Goal: Task Accomplishment & Management: Use online tool/utility

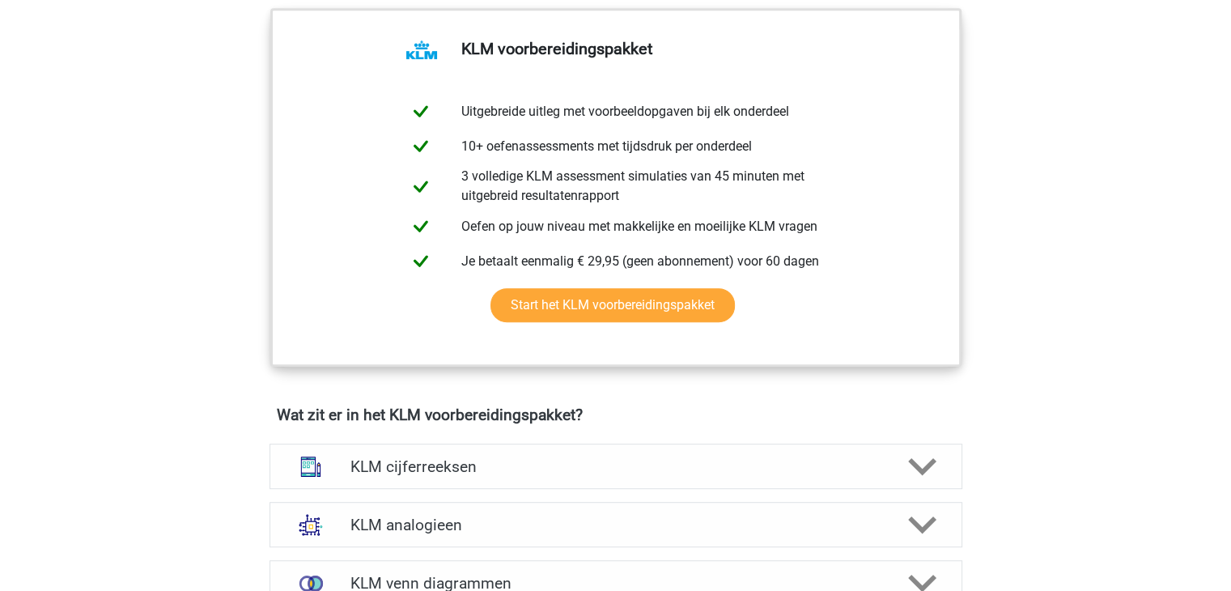
scroll to position [984, 0]
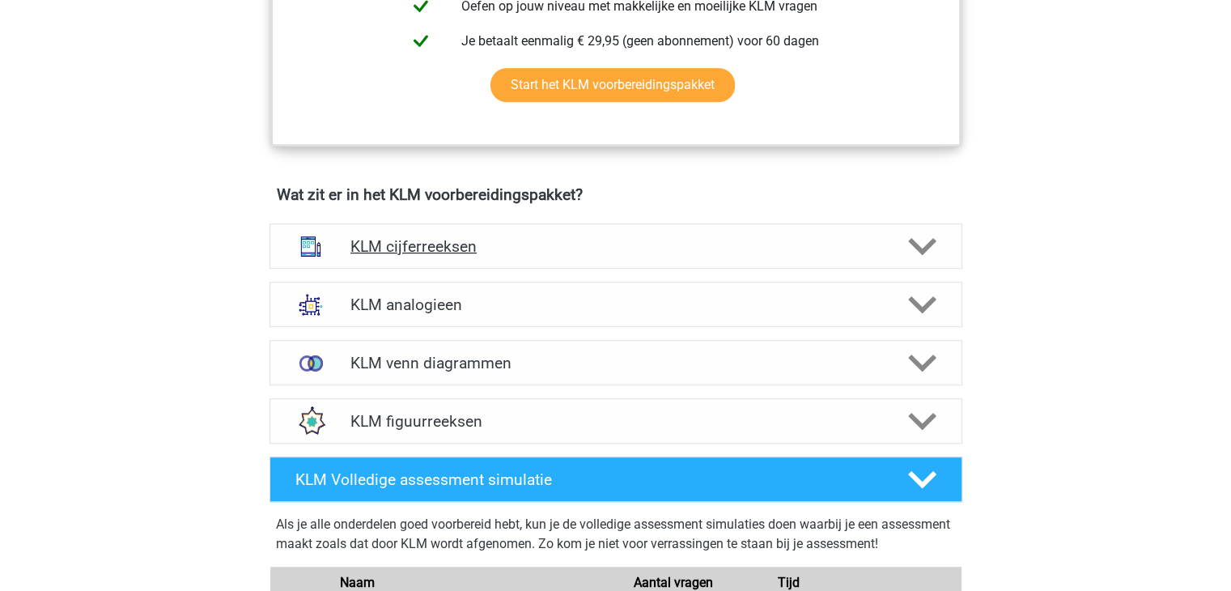
click at [932, 232] on icon at bounding box center [922, 246] width 28 height 28
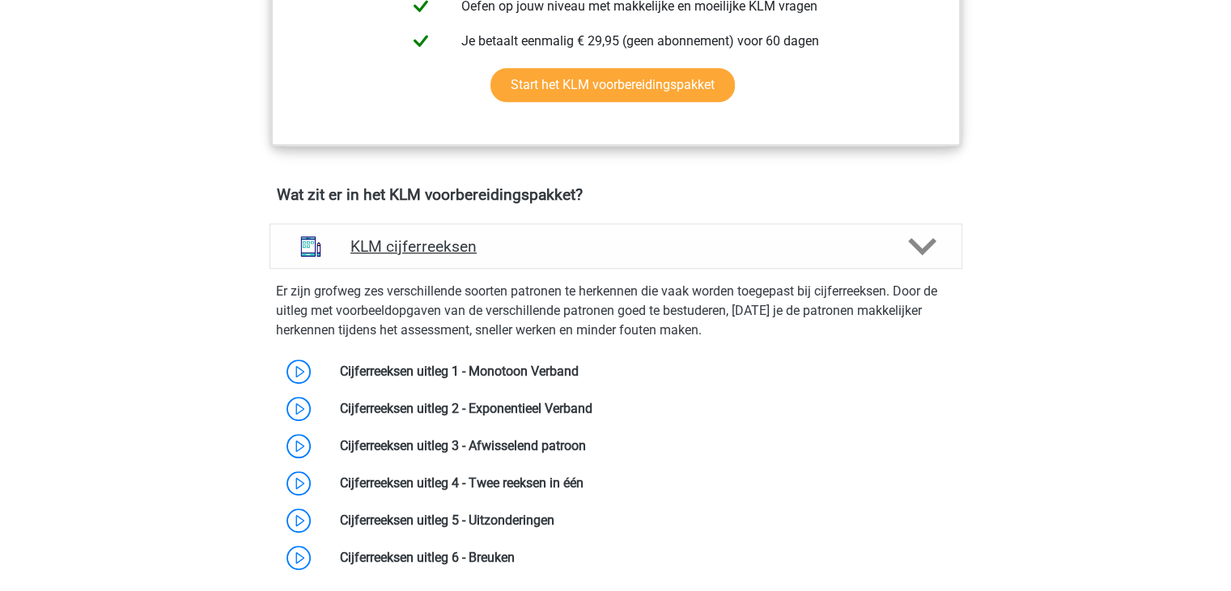
click at [932, 232] on icon at bounding box center [922, 246] width 28 height 28
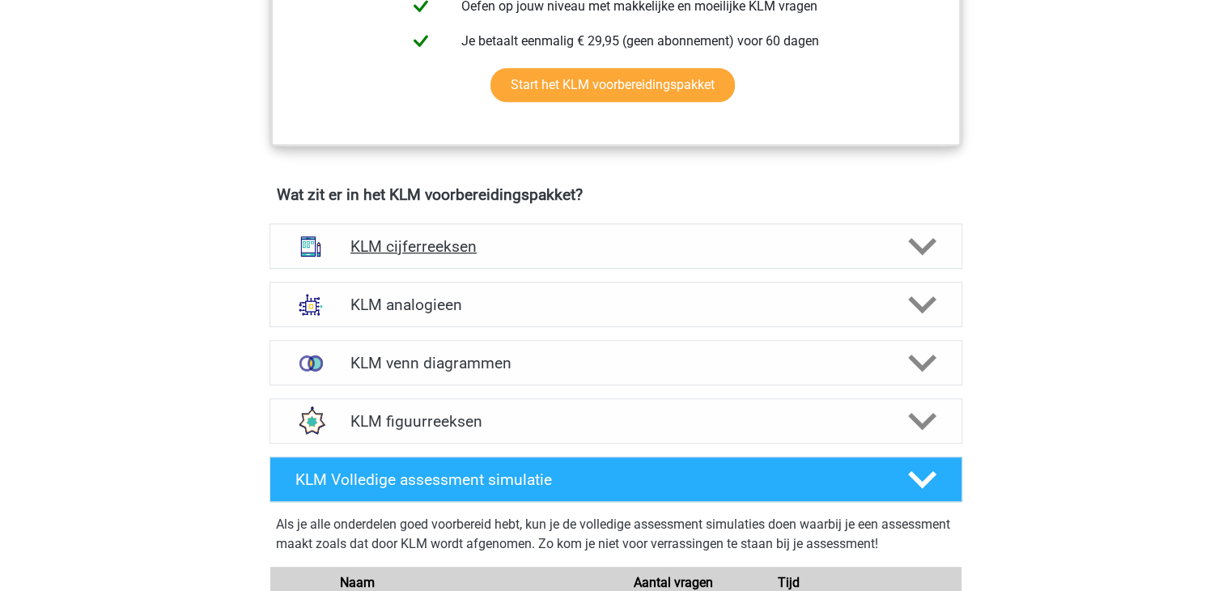
click at [923, 244] on icon at bounding box center [922, 246] width 28 height 28
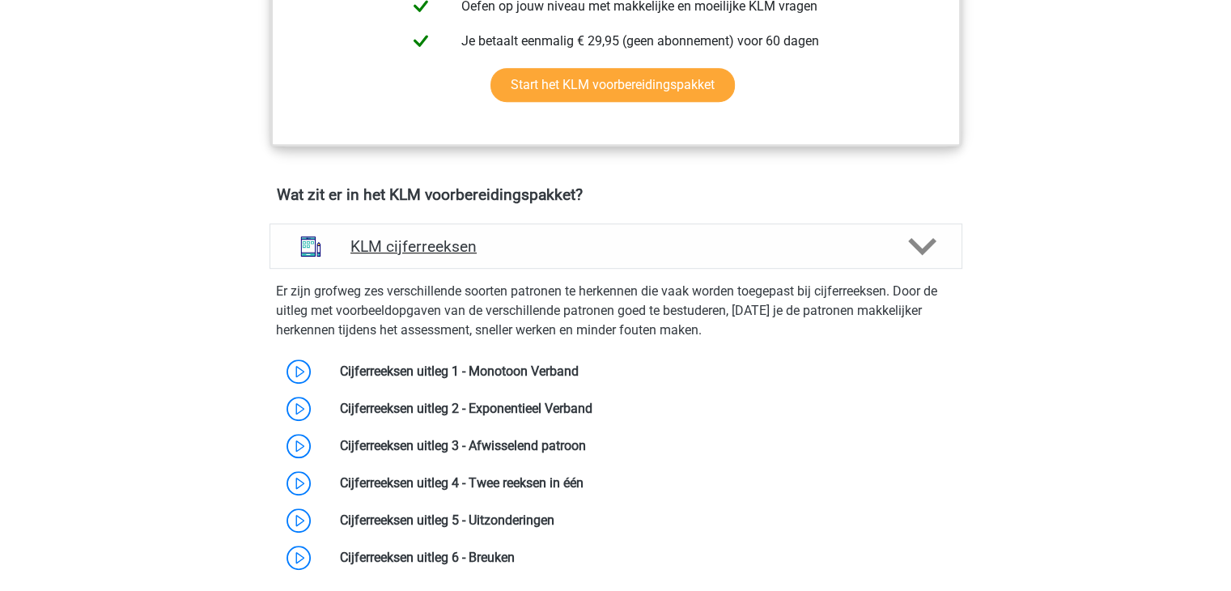
click at [923, 244] on icon at bounding box center [922, 246] width 28 height 28
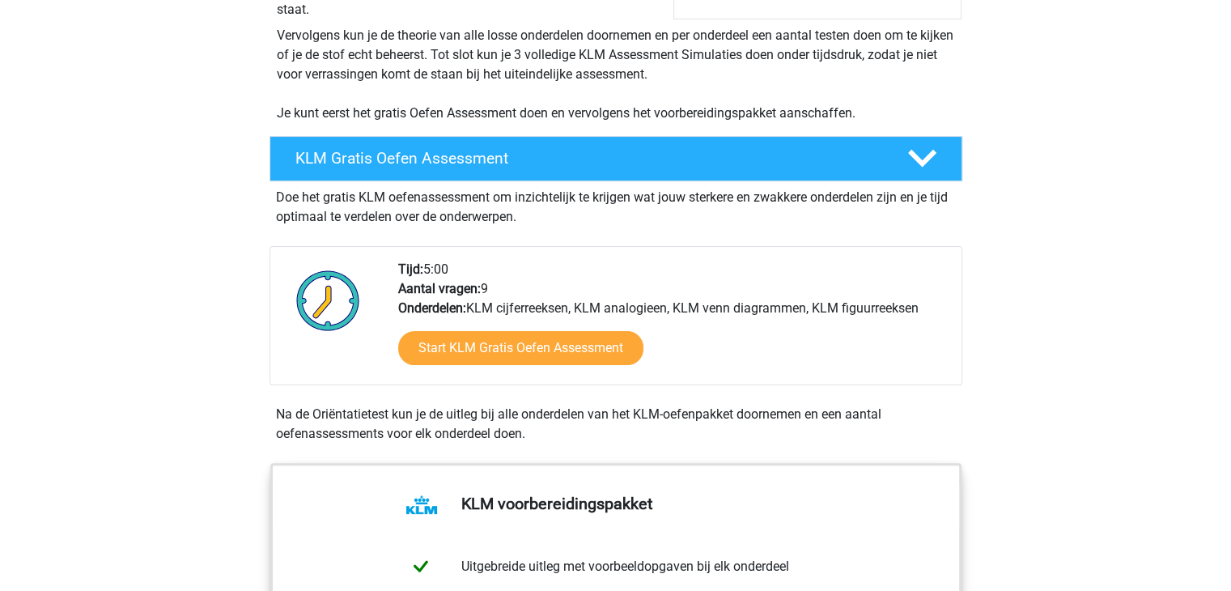
scroll to position [308, 0]
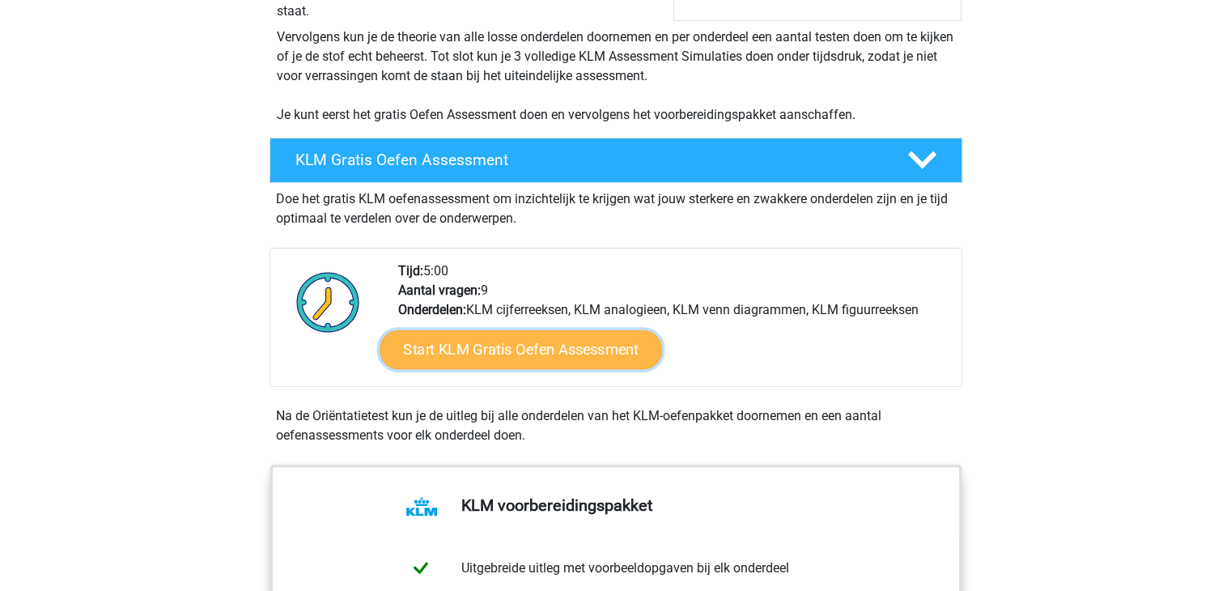
click at [482, 351] on link "Start KLM Gratis Oefen Assessment" at bounding box center [521, 348] width 282 height 39
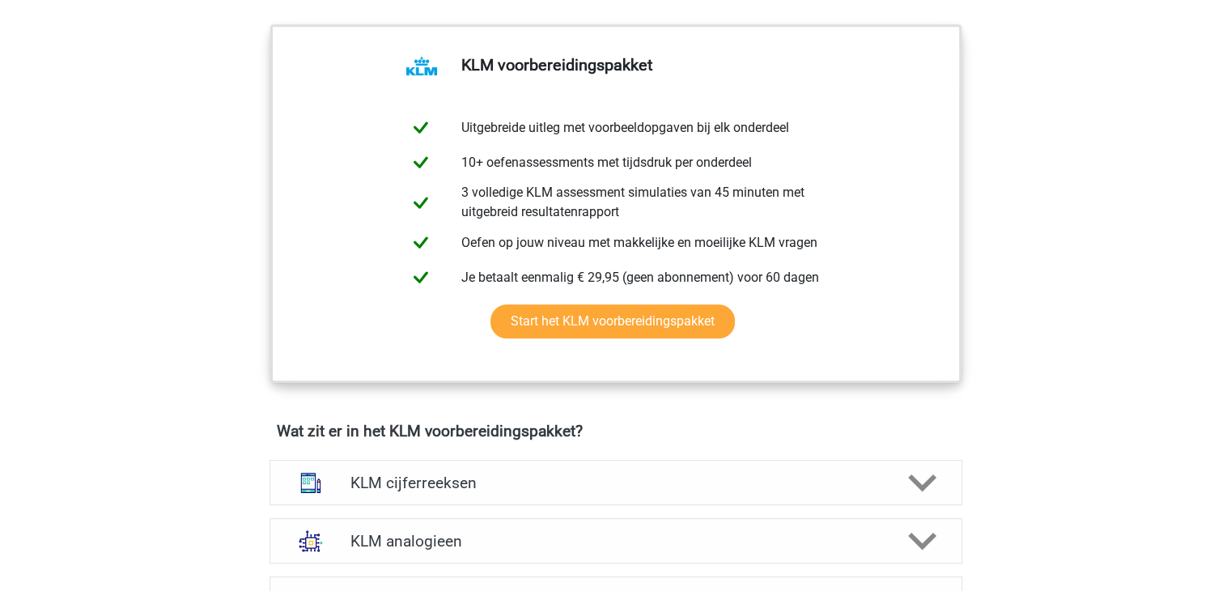
scroll to position [750, 0]
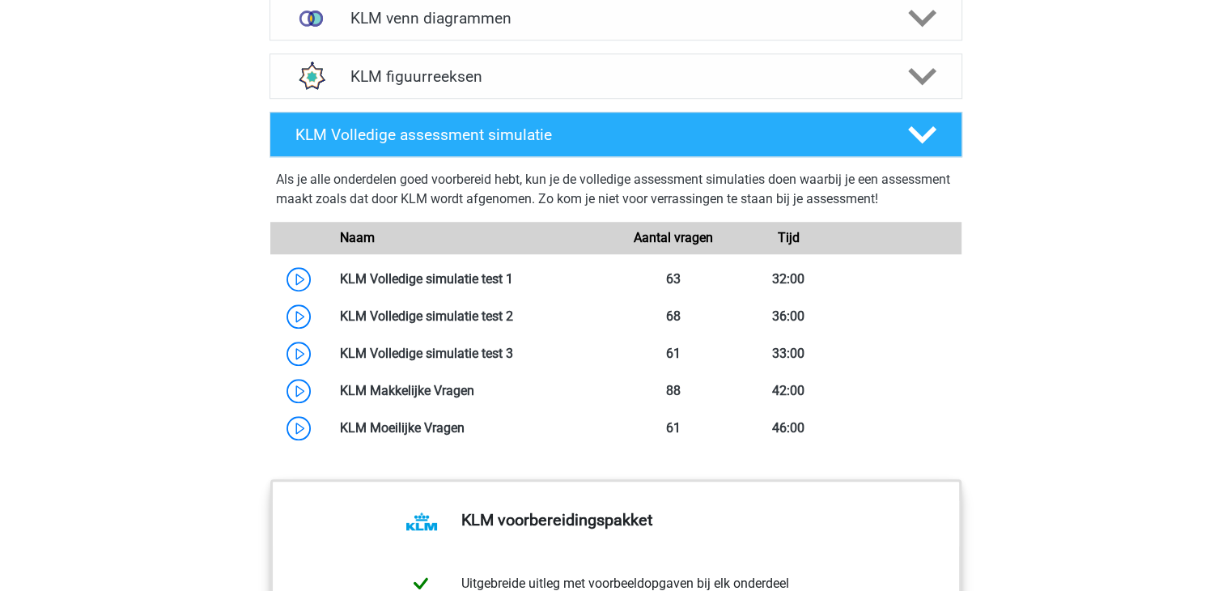
click at [251, 338] on div "KLM Volledige assessment simulatie Als je alle onderdelen goed voorbereid hebt,…" at bounding box center [616, 289] width 730 height 355
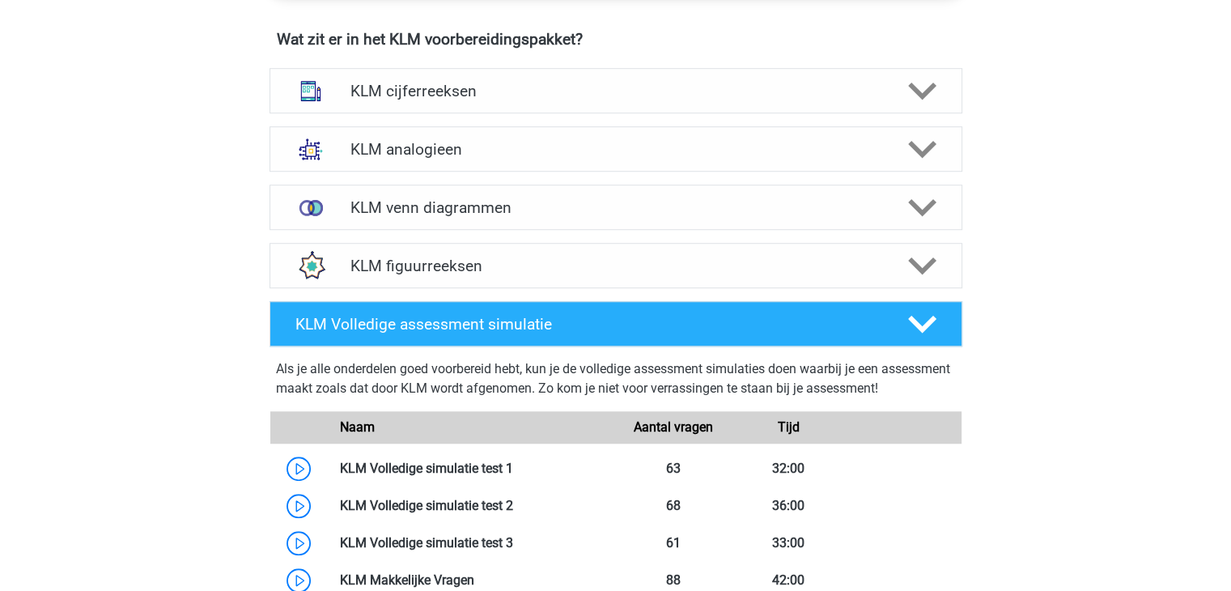
scroll to position [1127, 0]
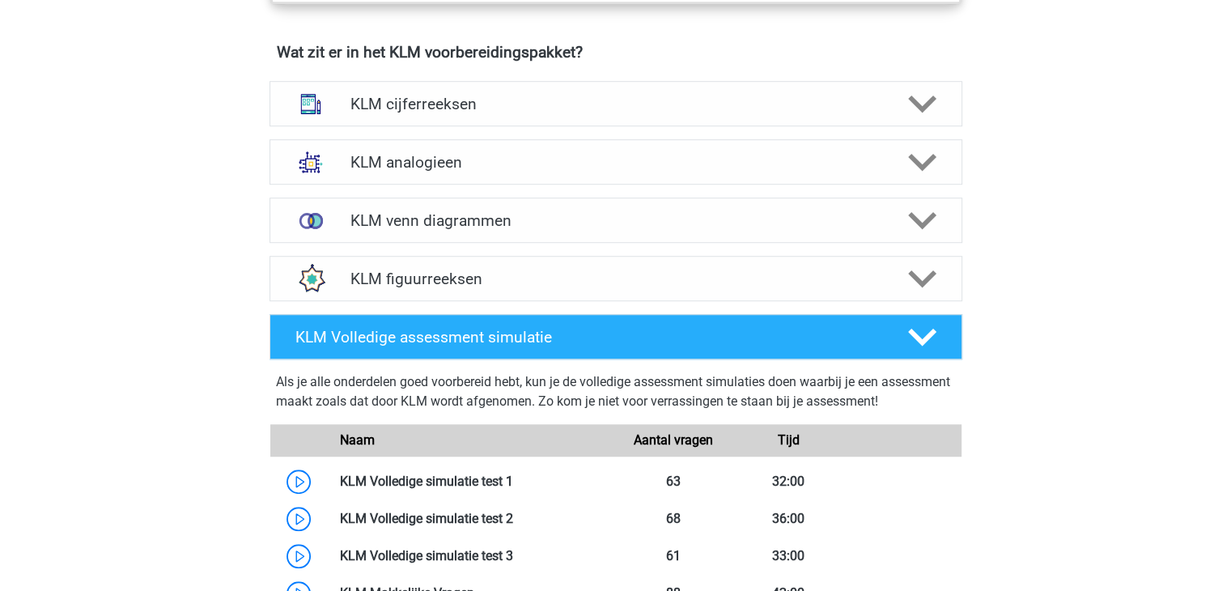
click at [325, 308] on div "KLM Volledige assessment simulatie Als je alle onderdelen goed voorbereid hebt,…" at bounding box center [616, 491] width 756 height 367
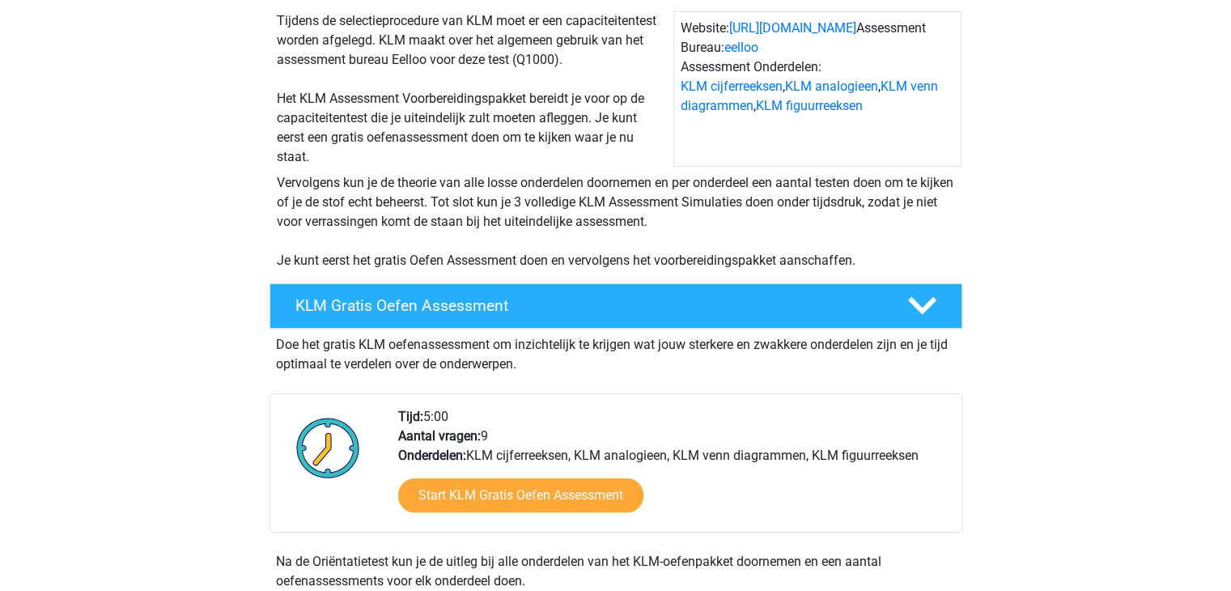
scroll to position [191, 0]
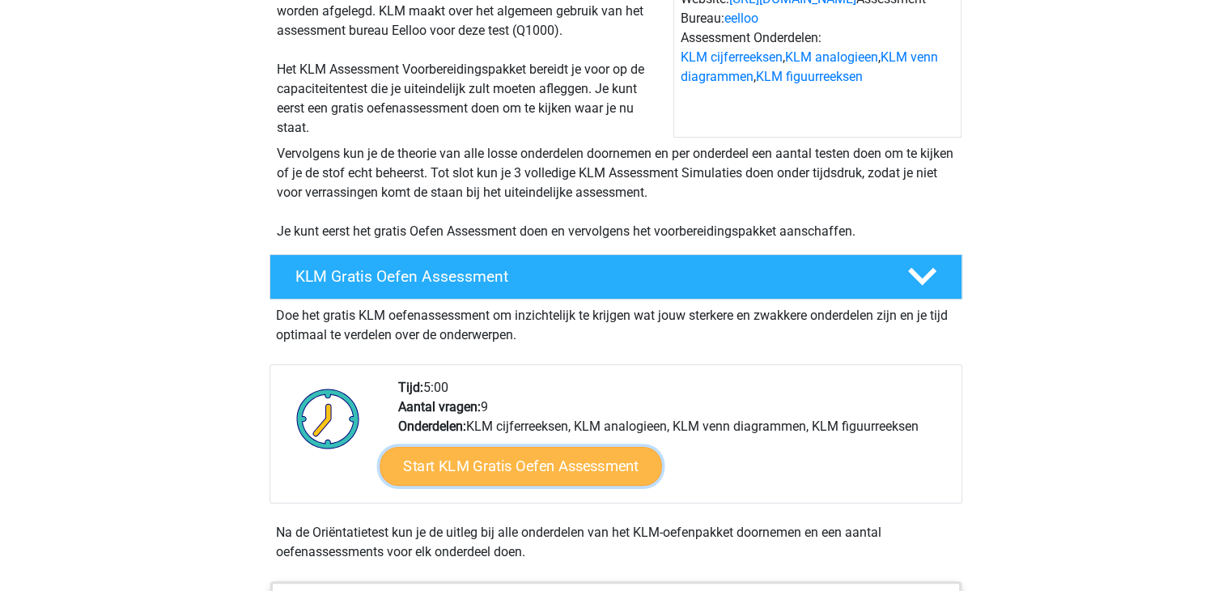
click at [523, 451] on link "Start KLM Gratis Oefen Assessment" at bounding box center [521, 465] width 282 height 39
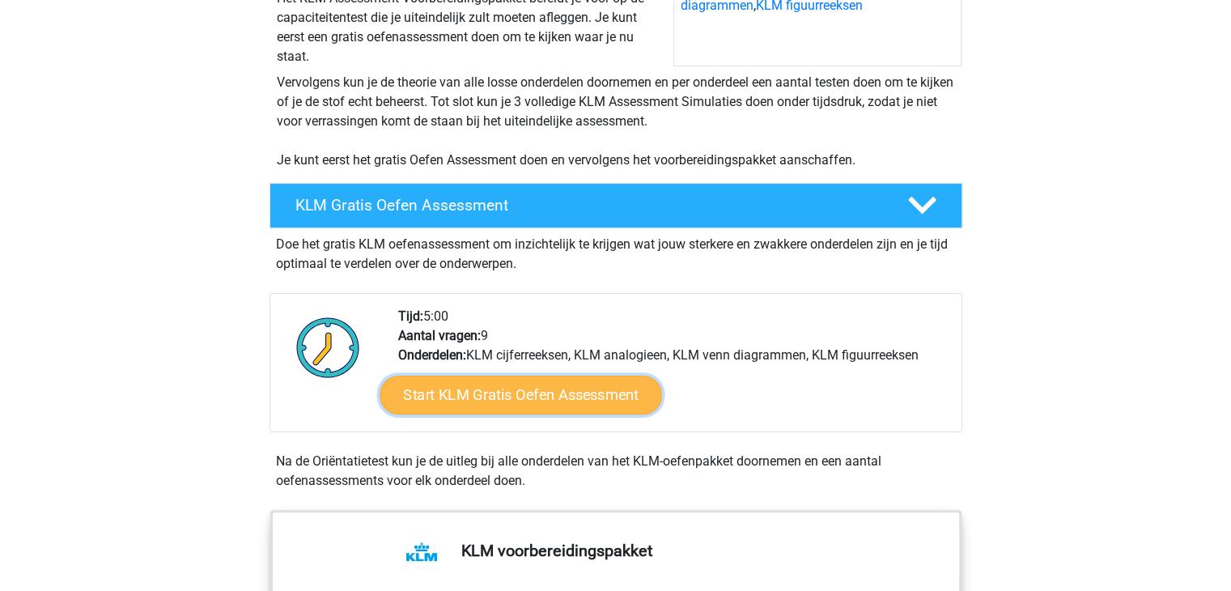
scroll to position [368, 0]
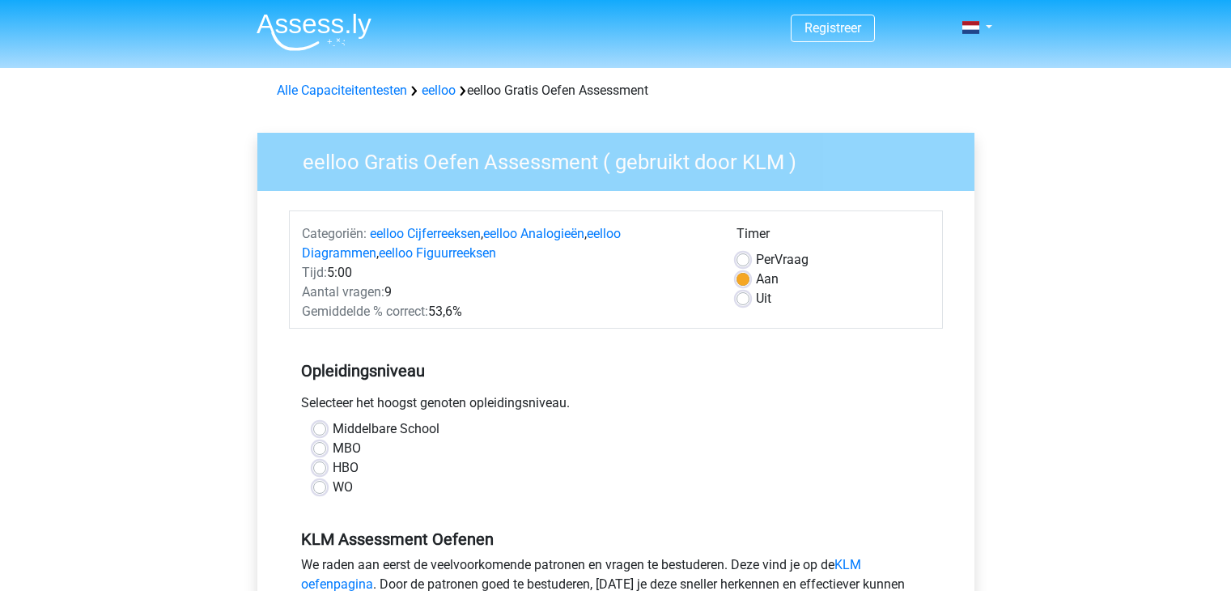
scroll to position [158, 0]
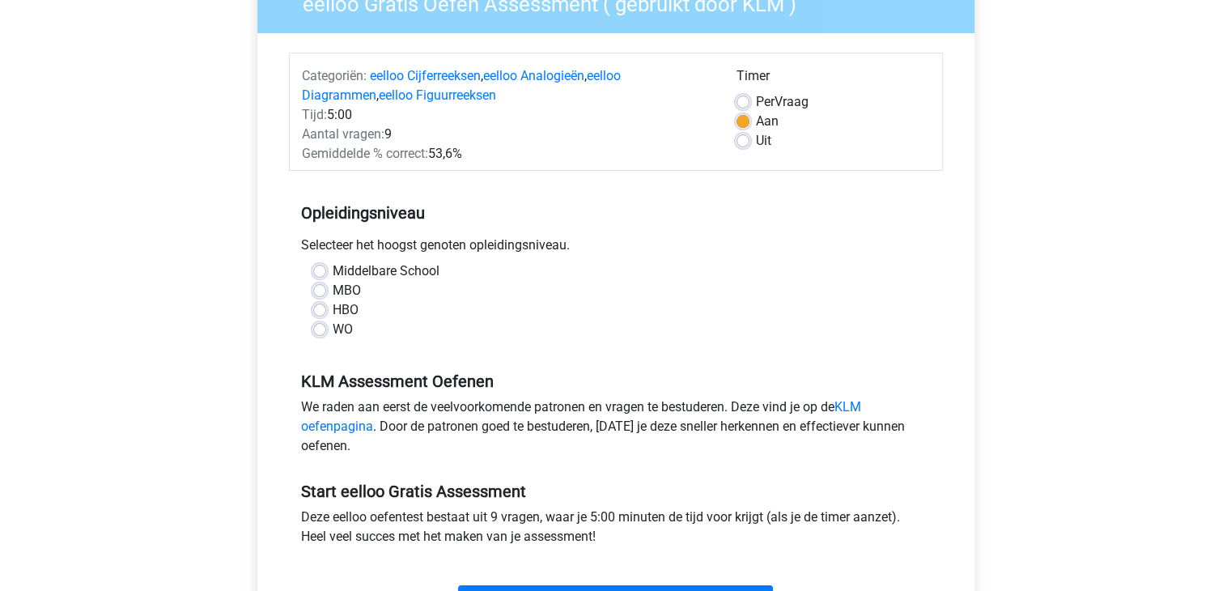
click at [333, 306] on label "HBO" at bounding box center [346, 309] width 26 height 19
click at [324, 306] on input "HBO" at bounding box center [319, 308] width 13 height 16
radio input "true"
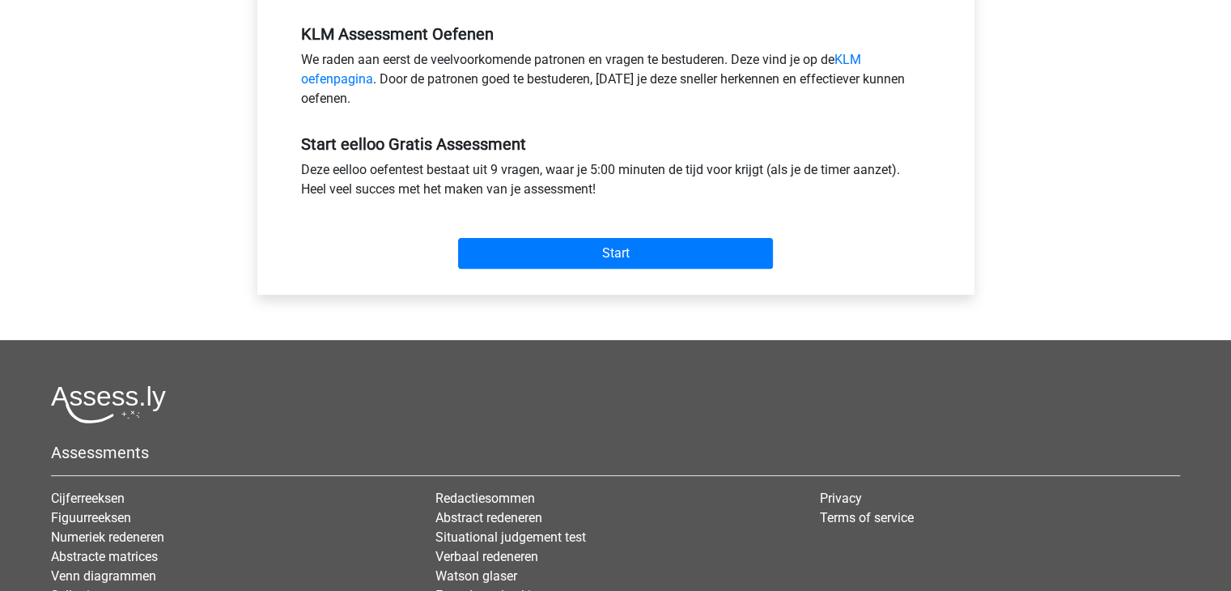
scroll to position [681, 0]
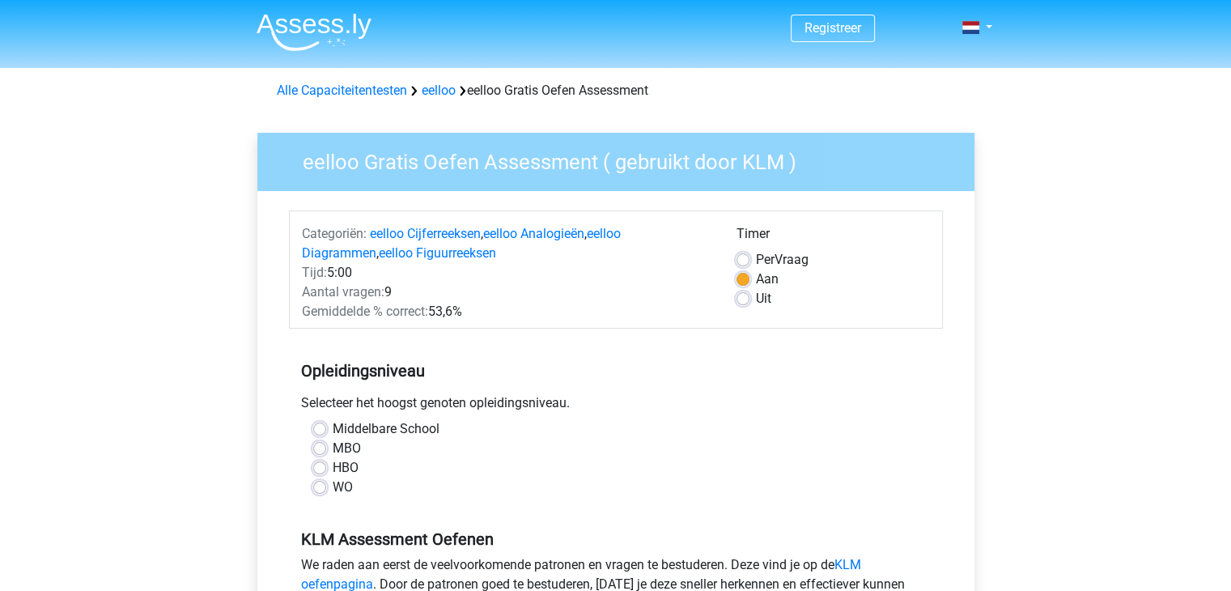
scroll to position [405, 0]
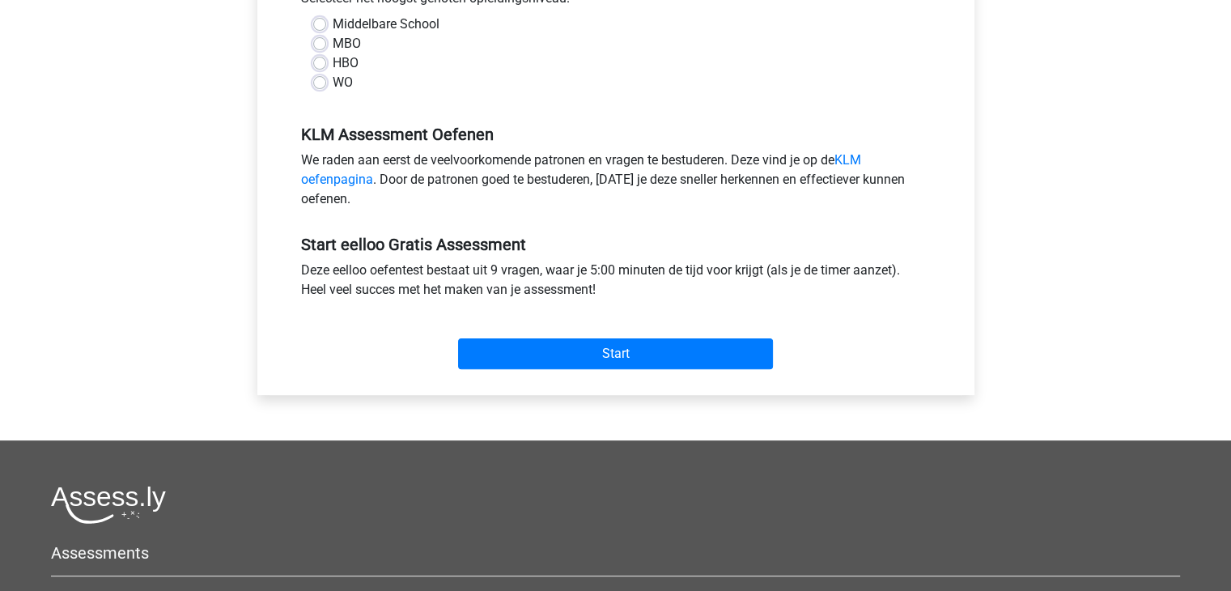
click at [509, 338] on div "Start" at bounding box center [616, 340] width 654 height 57
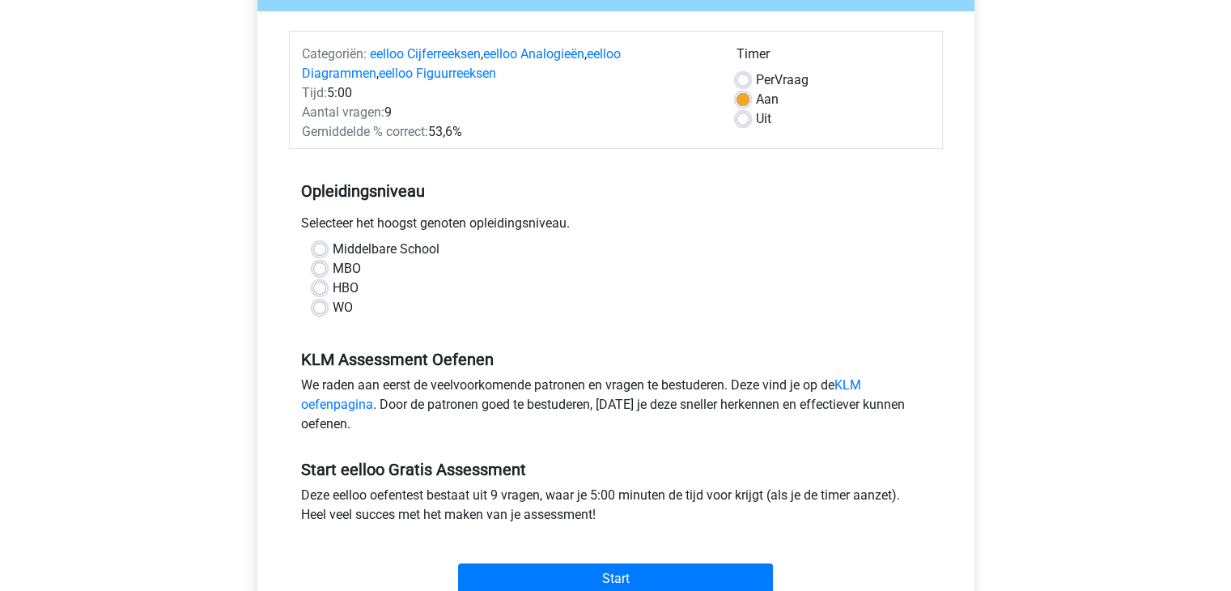
scroll to position [168, 0]
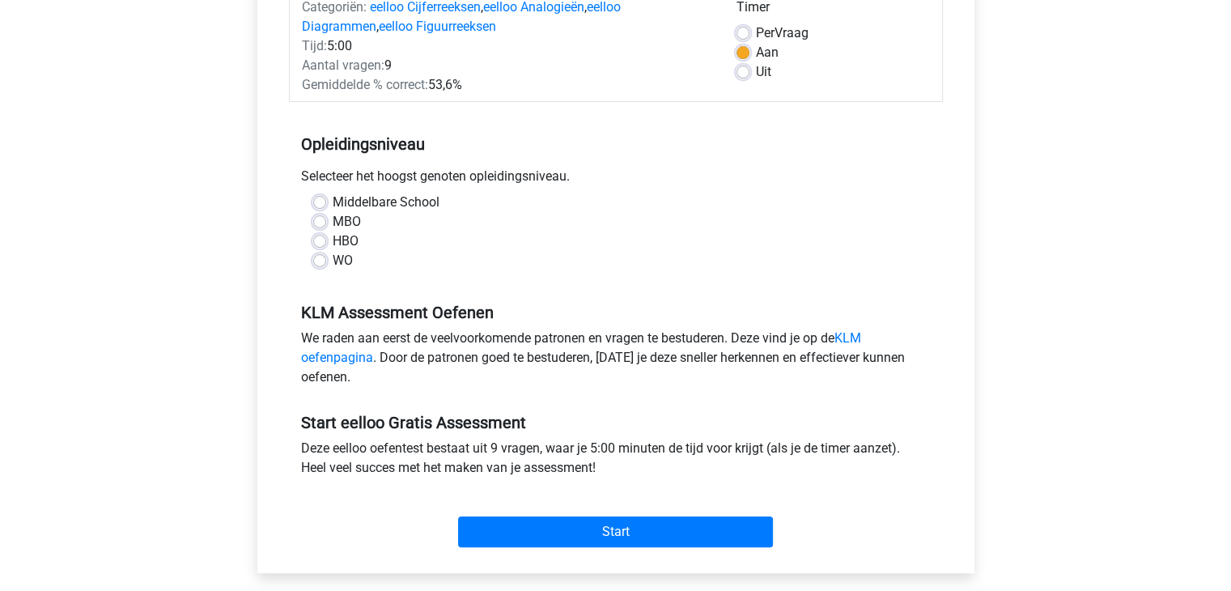
scroll to position [200, 0]
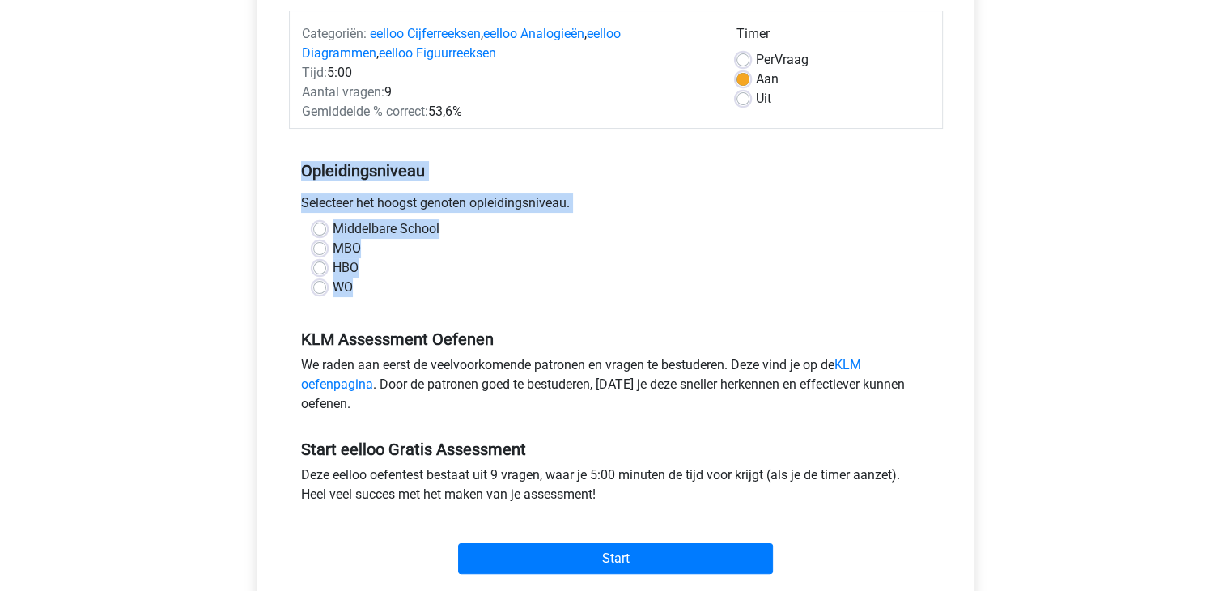
drag, startPoint x: 347, startPoint y: 304, endPoint x: 291, endPoint y: 168, distance: 146.6
click at [291, 168] on div "Opleidingsniveau Selecteer het hoogst genoten opleidingsniveau. Middelbare Scho…" at bounding box center [616, 222] width 654 height 175
drag, startPoint x: 291, startPoint y: 168, endPoint x: 385, endPoint y: 303, distance: 164.4
click at [385, 303] on div "Opleidingsniveau Selecteer het hoogst genoten opleidingsniveau. Middelbare Scho…" at bounding box center [616, 222] width 654 height 175
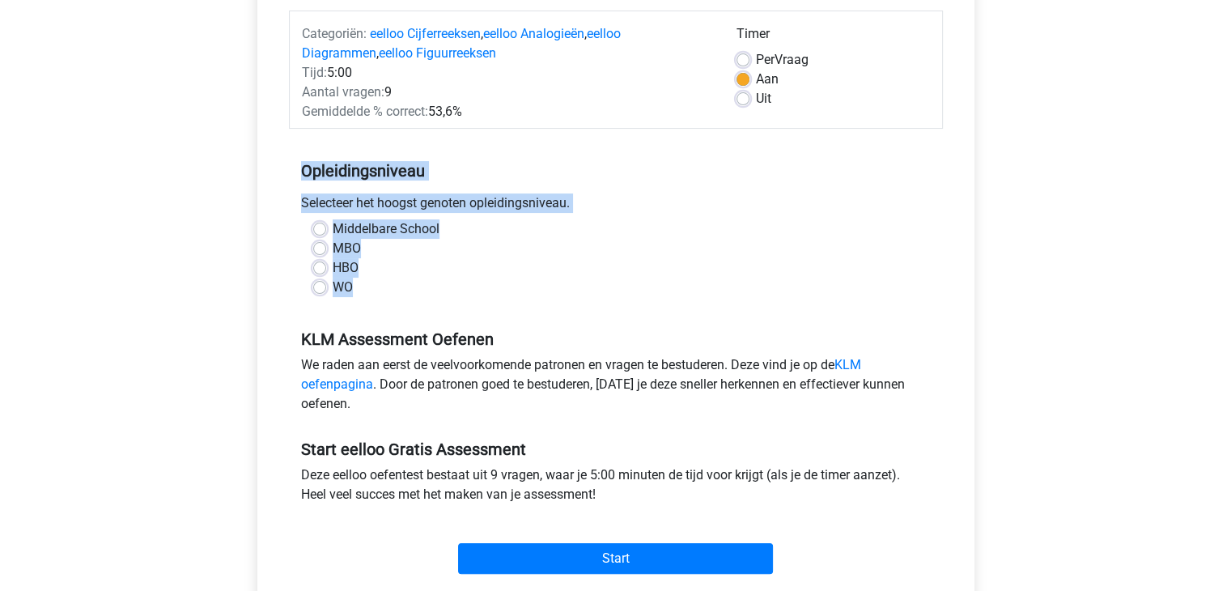
click at [385, 303] on div "Middelbare School MBO HBO WO" at bounding box center [616, 264] width 654 height 91
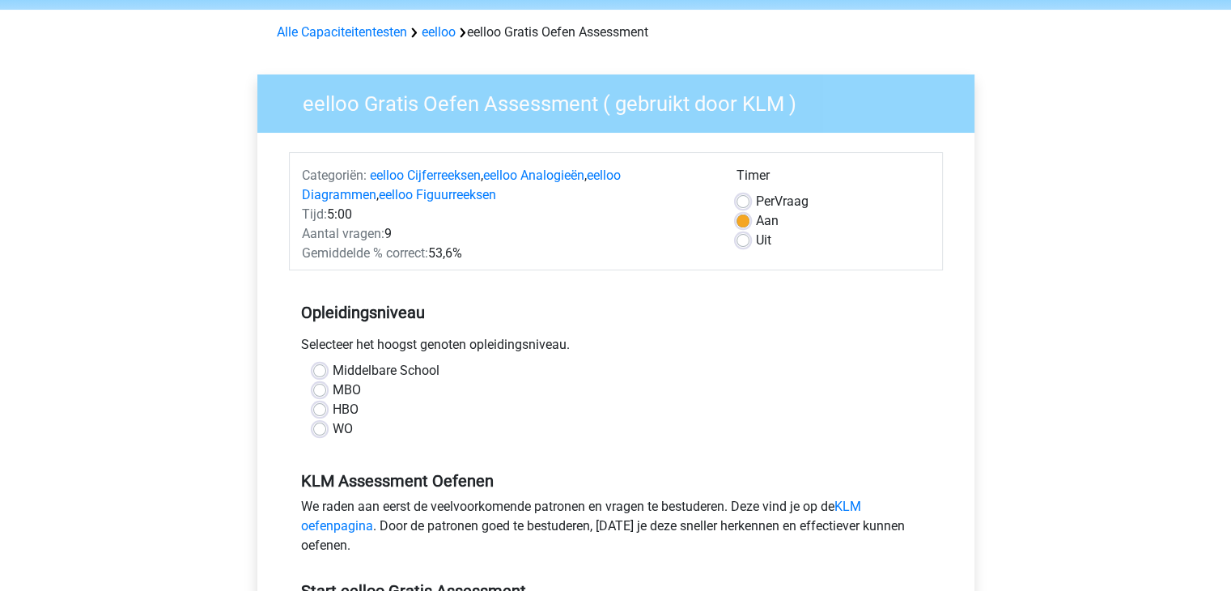
scroll to position [0, 0]
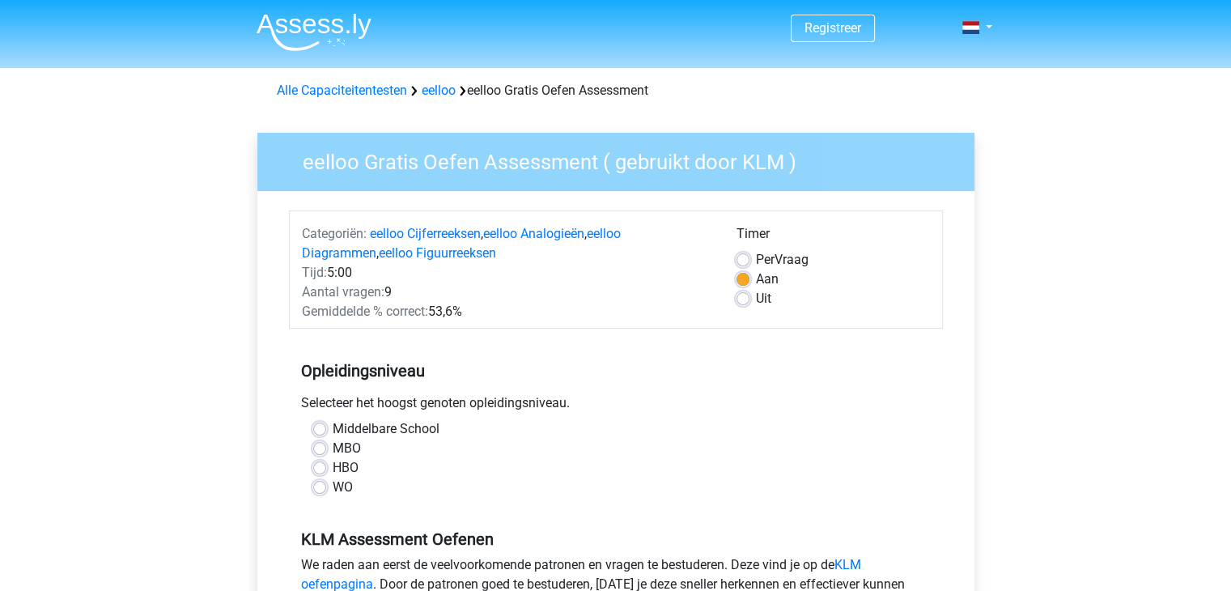
click at [756, 258] on label "Per Vraag" at bounding box center [782, 259] width 53 height 19
click at [747, 258] on input "Per Vraag" at bounding box center [743, 258] width 13 height 16
radio input "true"
click at [756, 282] on label "Aan" at bounding box center [767, 279] width 23 height 19
click at [745, 282] on input "Aan" at bounding box center [743, 278] width 13 height 16
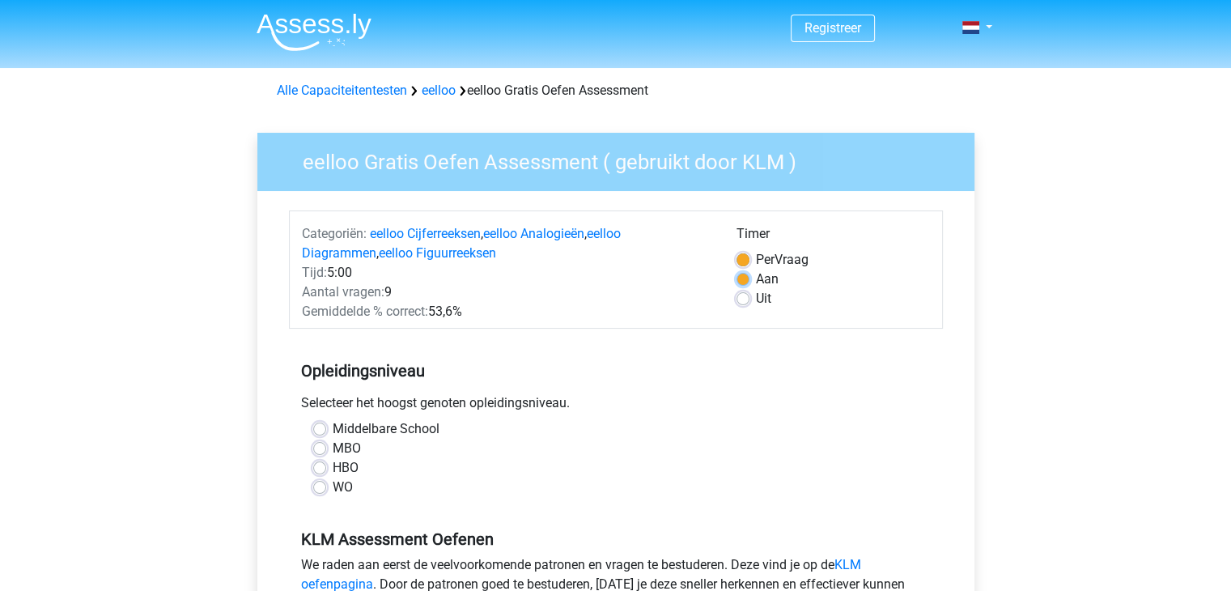
radio input "true"
click at [751, 293] on div "Uit" at bounding box center [833, 298] width 193 height 19
click at [756, 299] on label "Uit" at bounding box center [763, 298] width 15 height 19
click at [746, 299] on input "Uit" at bounding box center [743, 297] width 13 height 16
radio input "true"
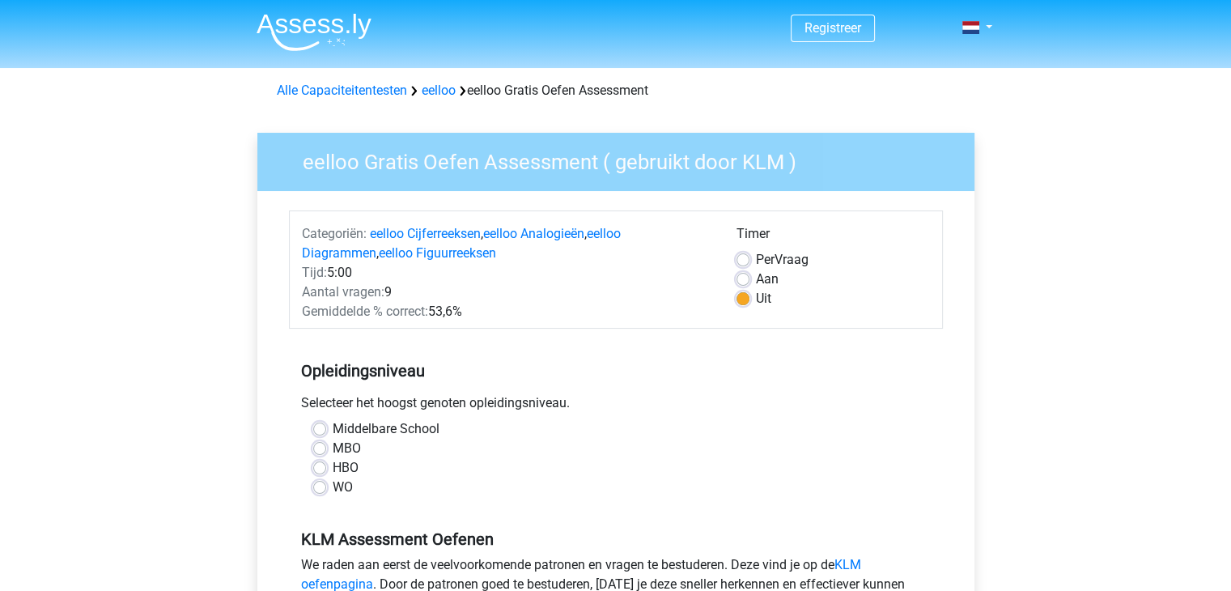
click at [750, 268] on div "Per Vraag" at bounding box center [833, 259] width 193 height 19
click at [756, 262] on label "Per Vraag" at bounding box center [782, 259] width 53 height 19
click at [745, 262] on input "Per Vraag" at bounding box center [743, 258] width 13 height 16
radio input "true"
click at [756, 263] on label "Per Vraag" at bounding box center [782, 259] width 53 height 19
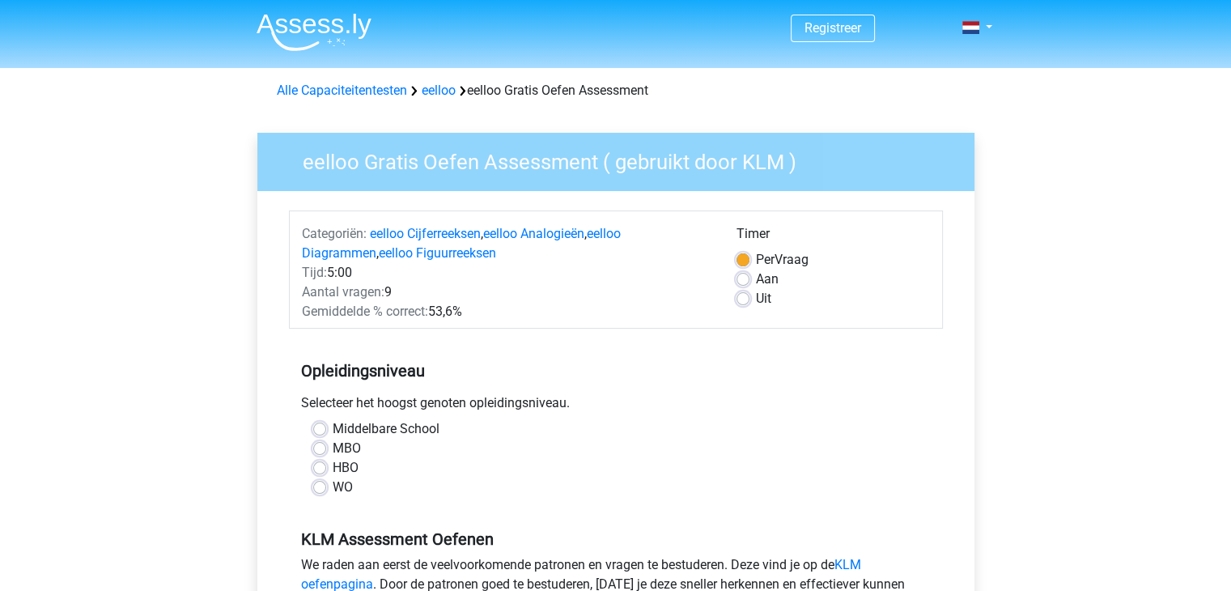
click at [745, 263] on input "Per Vraag" at bounding box center [743, 258] width 13 height 16
click at [745, 266] on div "Per Vraag" at bounding box center [833, 259] width 193 height 19
click at [733, 286] on div "Timer Per Vraag Aan Uit" at bounding box center [833, 272] width 218 height 97
click at [756, 281] on label "Aan" at bounding box center [767, 279] width 23 height 19
click at [739, 281] on input "Aan" at bounding box center [743, 278] width 13 height 16
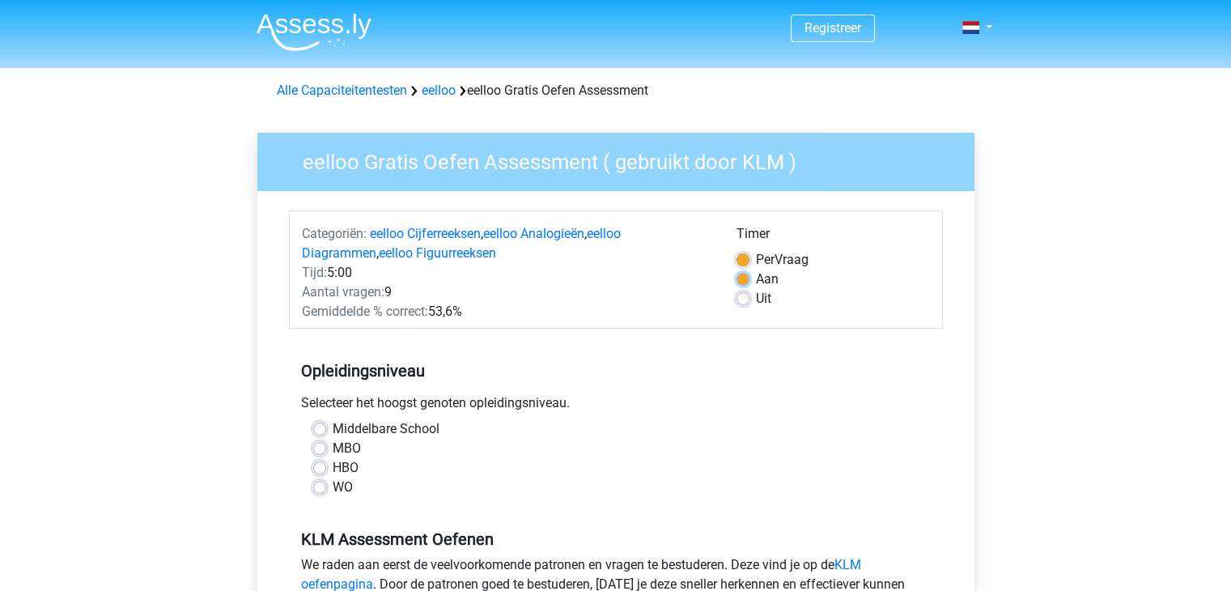
radio input "true"
drag, startPoint x: 465, startPoint y: 308, endPoint x: 266, endPoint y: 214, distance: 220.1
click at [266, 214] on div "eelloo Gratis Oefen Assessment ( gebruikt door KLM ) Categoriën: eelloo Cijferr…" at bounding box center [615, 466] width 717 height 667
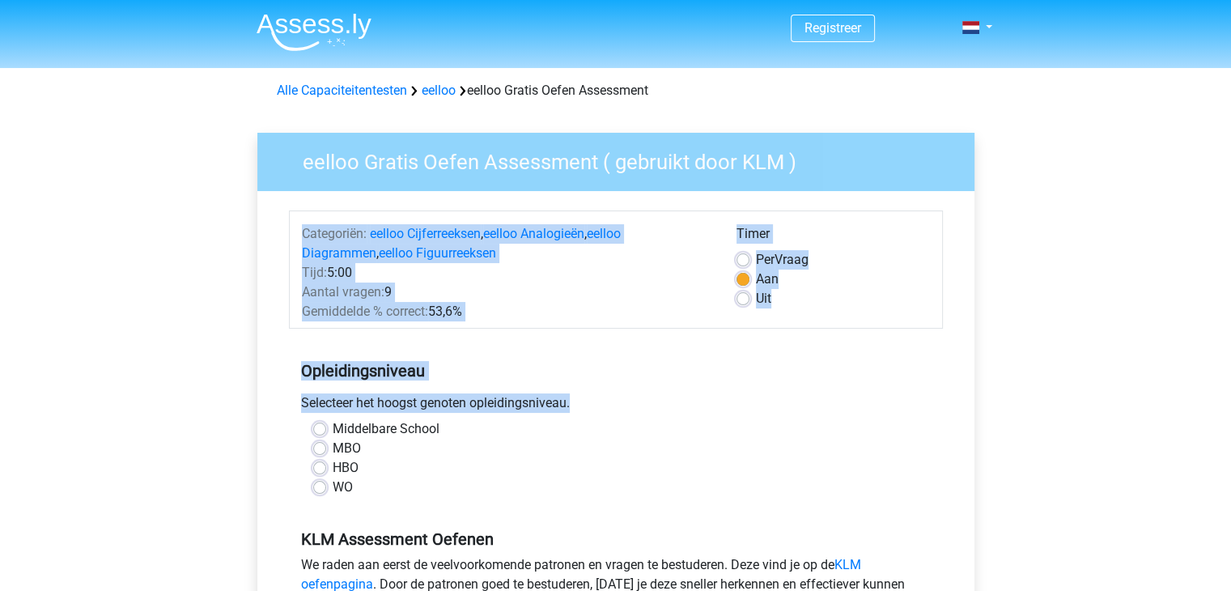
drag, startPoint x: 266, startPoint y: 214, endPoint x: 599, endPoint y: 415, distance: 388.5
click at [599, 415] on div "eelloo Gratis Oefen Assessment ( gebruikt door KLM ) Categoriën: eelloo Cijferr…" at bounding box center [615, 466] width 717 height 667
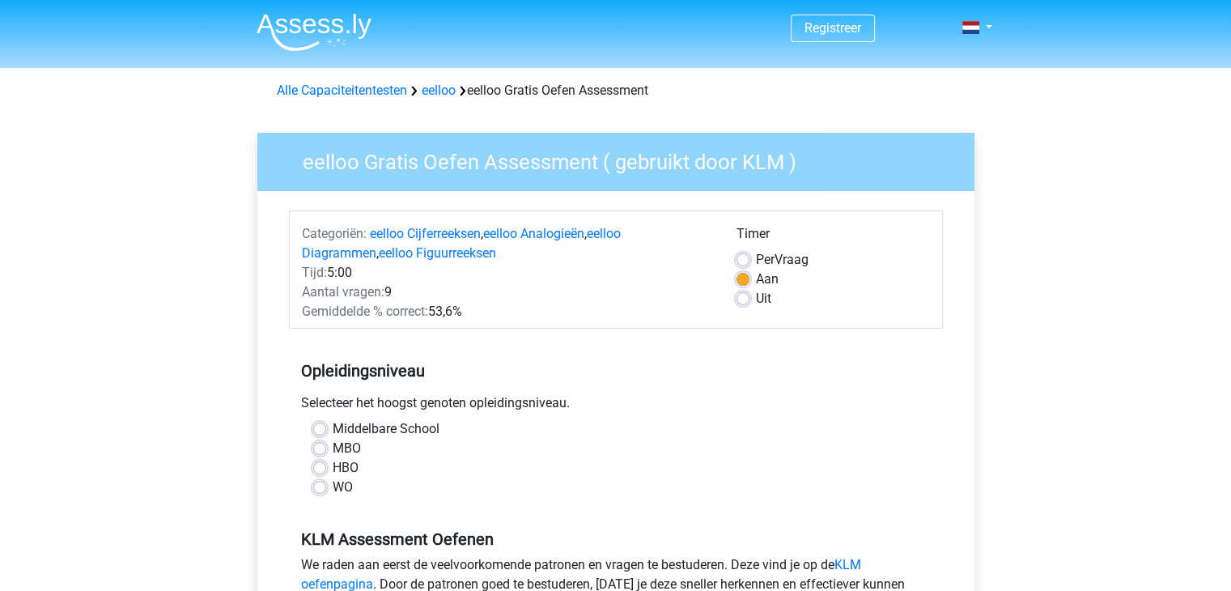
drag, startPoint x: 599, startPoint y: 415, endPoint x: 554, endPoint y: 477, distance: 75.9
click at [554, 477] on div "HBO" at bounding box center [615, 467] width 605 height 19
click at [428, 91] on link "eelloo" at bounding box center [439, 90] width 34 height 15
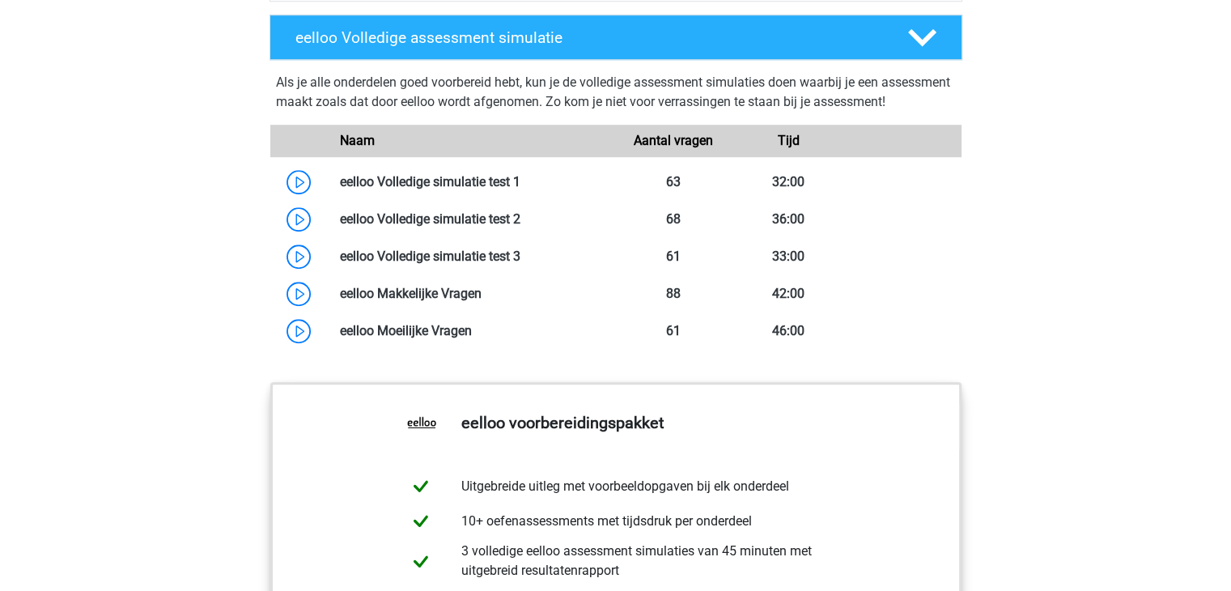
scroll to position [1293, 0]
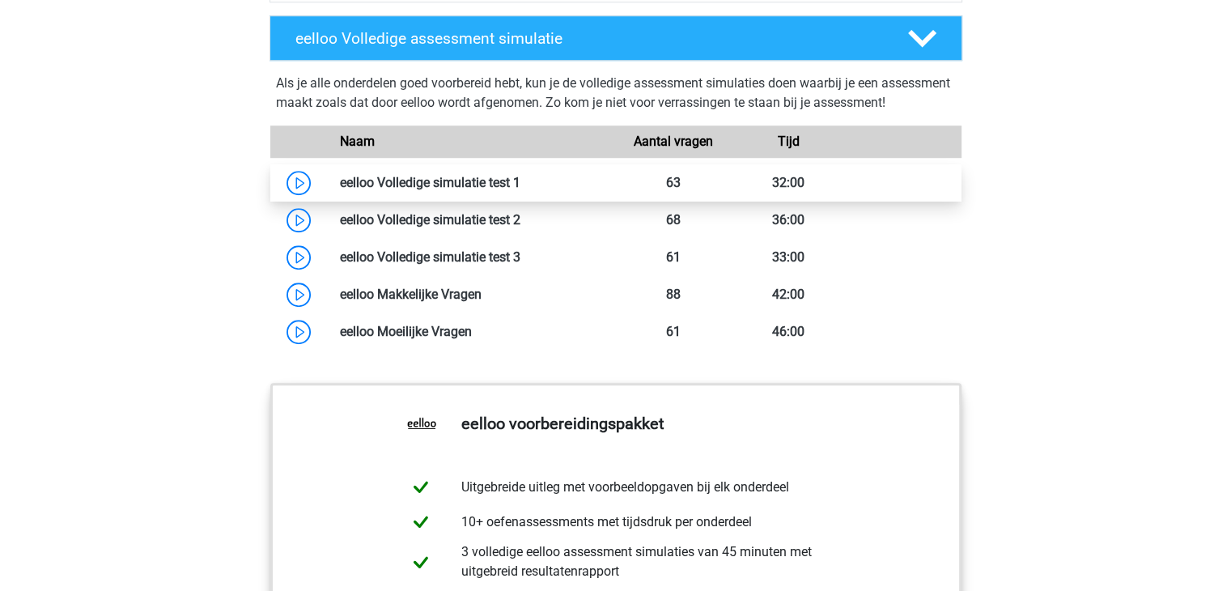
click at [520, 190] on link at bounding box center [520, 182] width 0 height 15
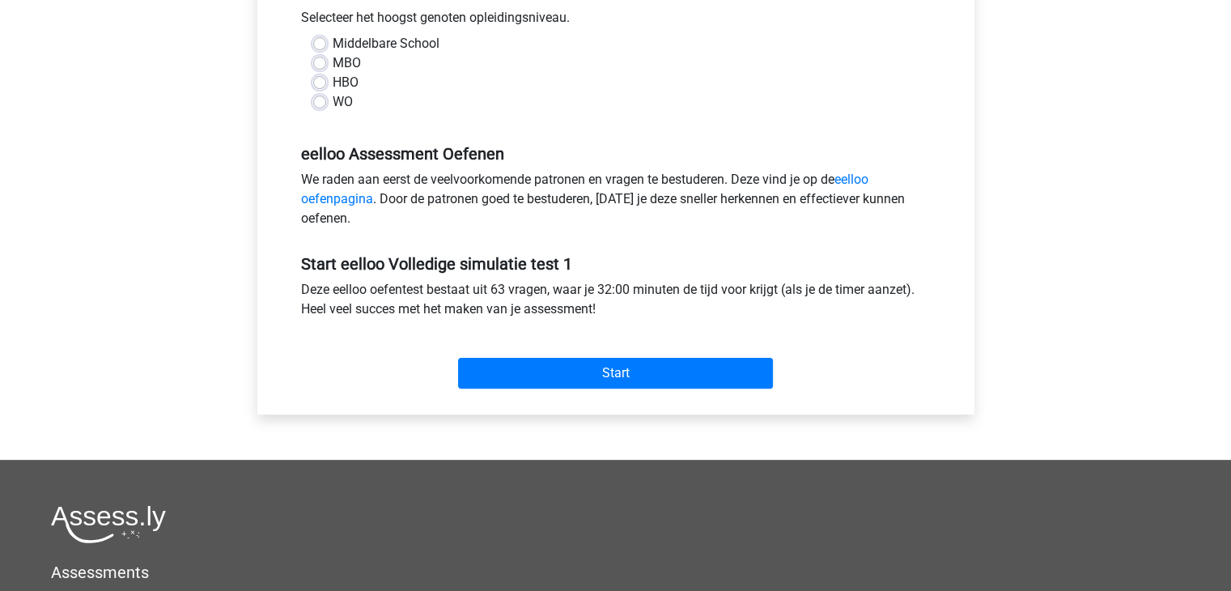
scroll to position [389, 0]
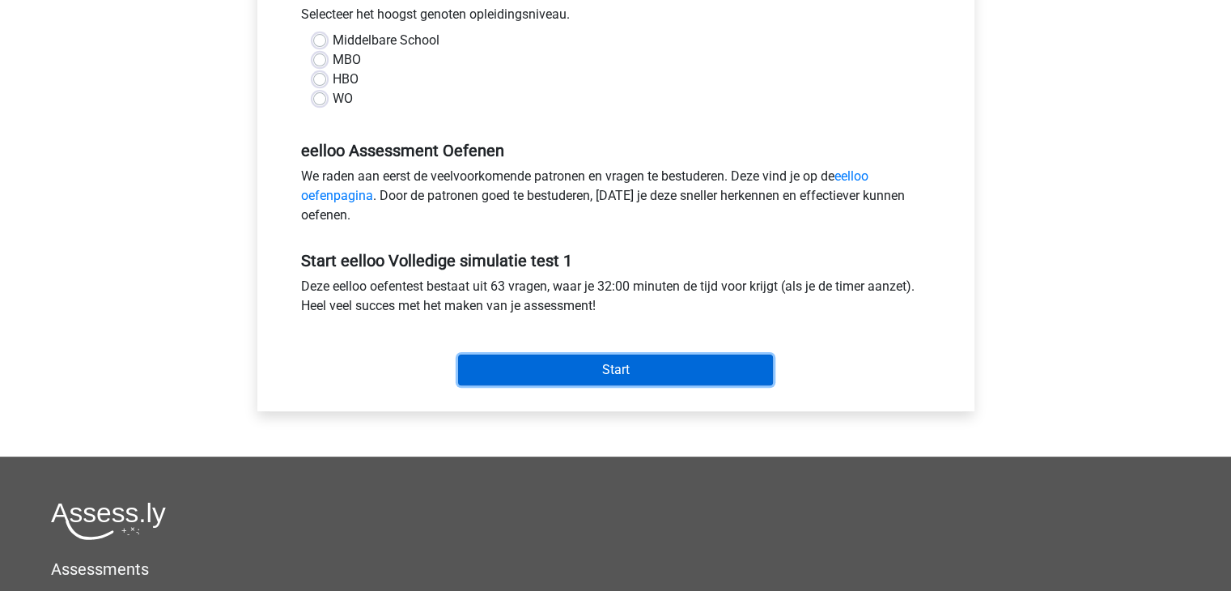
click at [499, 366] on input "Start" at bounding box center [615, 370] width 315 height 31
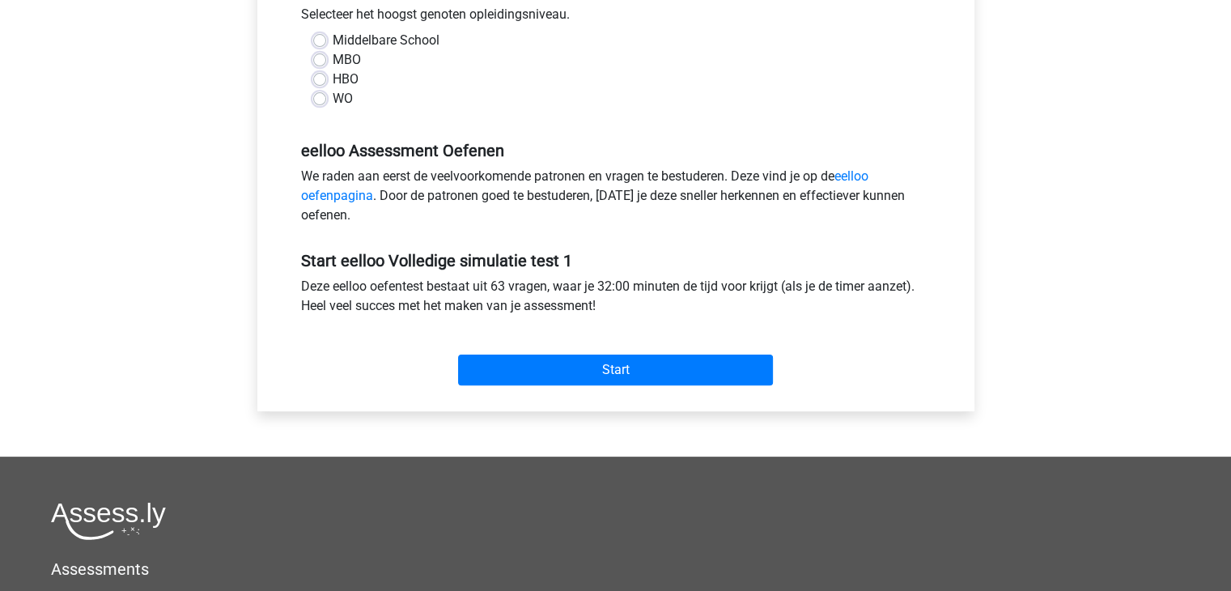
click at [333, 62] on label "MBO" at bounding box center [347, 59] width 28 height 19
click at [318, 62] on input "MBO" at bounding box center [319, 58] width 13 height 16
radio input "true"
click at [333, 78] on label "HBO" at bounding box center [346, 79] width 26 height 19
click at [321, 78] on input "HBO" at bounding box center [319, 78] width 13 height 16
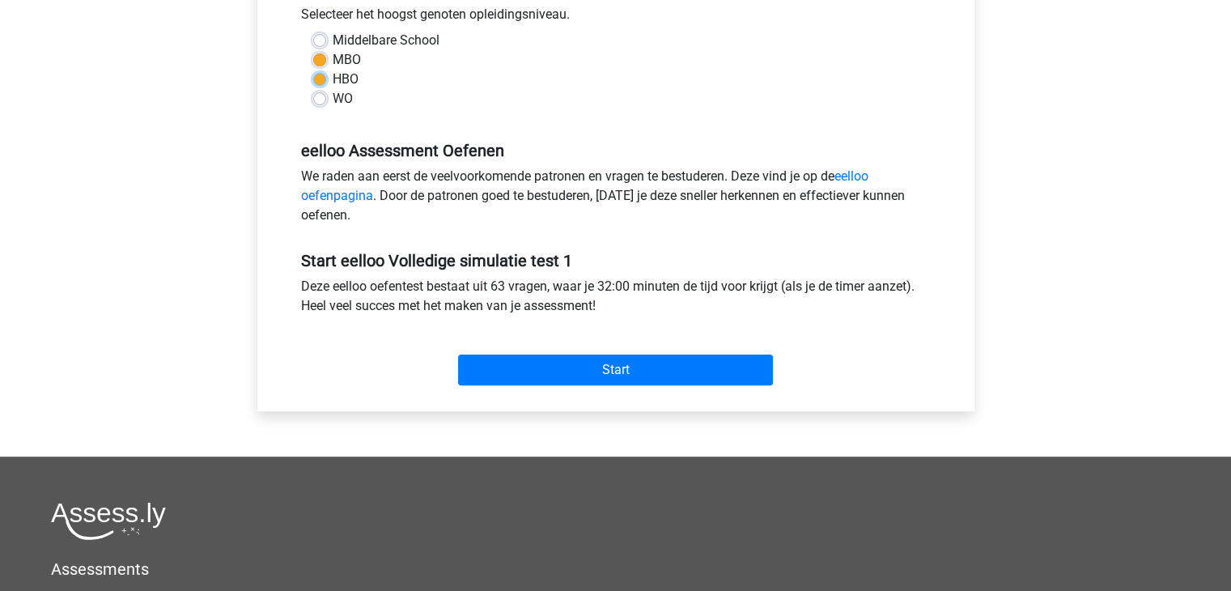
radio input "true"
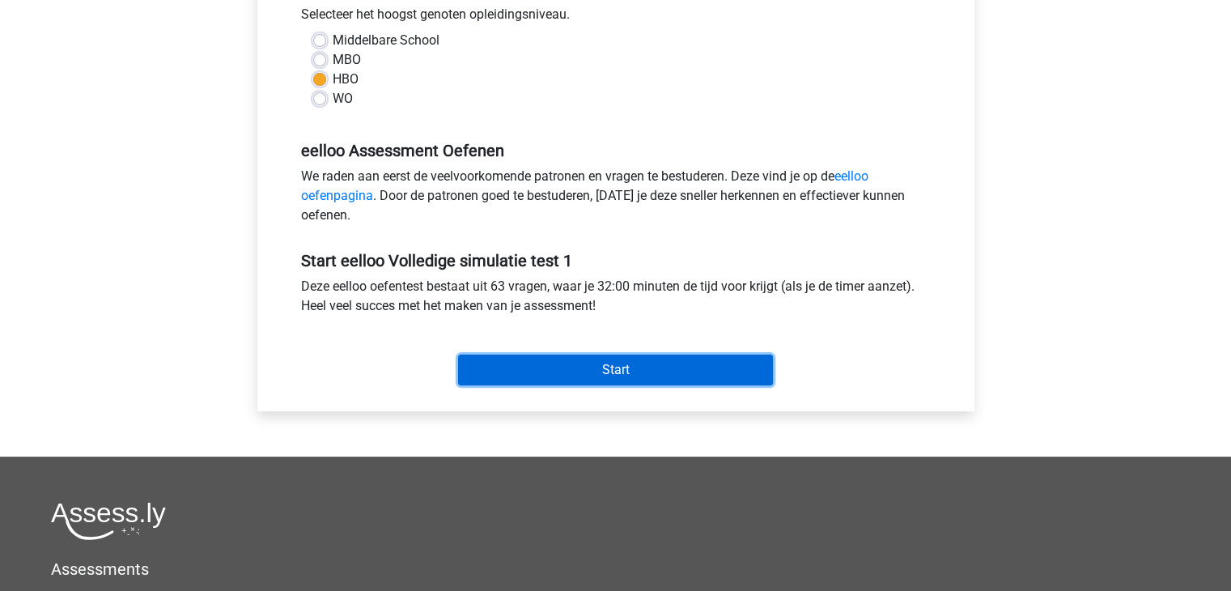
click at [496, 368] on input "Start" at bounding box center [615, 370] width 315 height 31
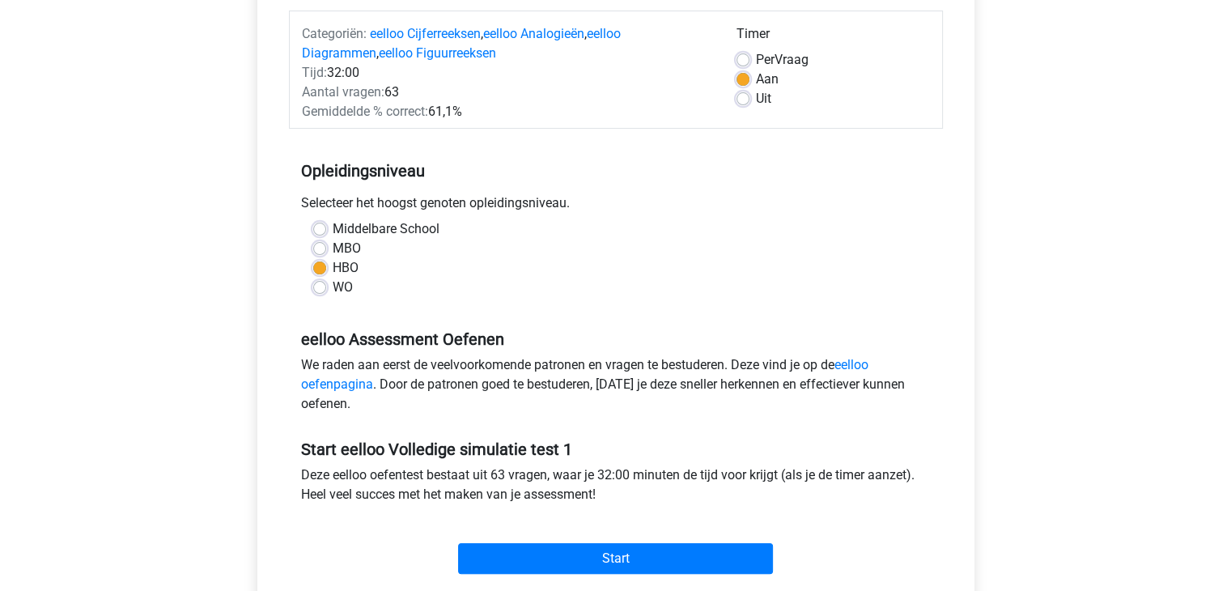
scroll to position [203, 0]
